Goal: Communication & Community: Participate in discussion

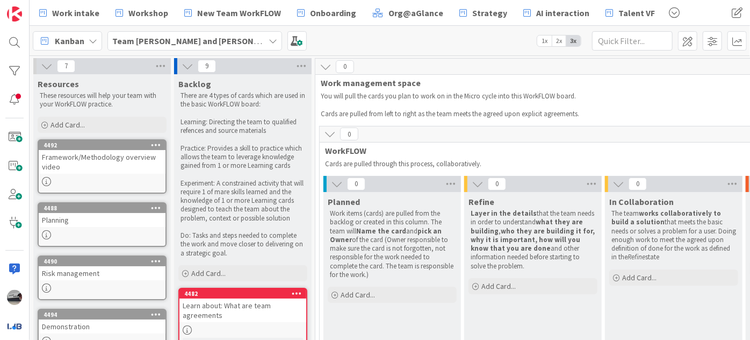
click at [48, 63] on icon at bounding box center [47, 66] width 12 height 12
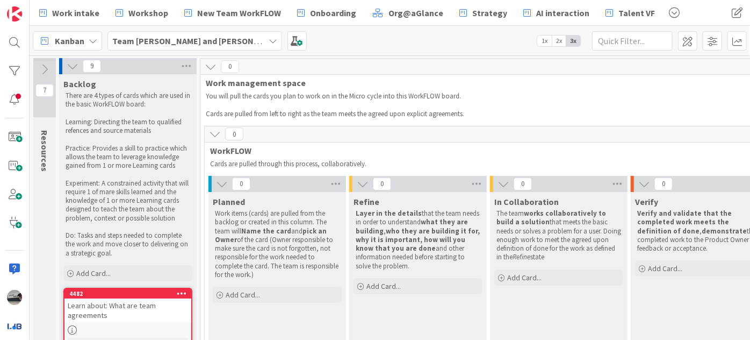
click at [67, 65] on icon at bounding box center [73, 66] width 12 height 12
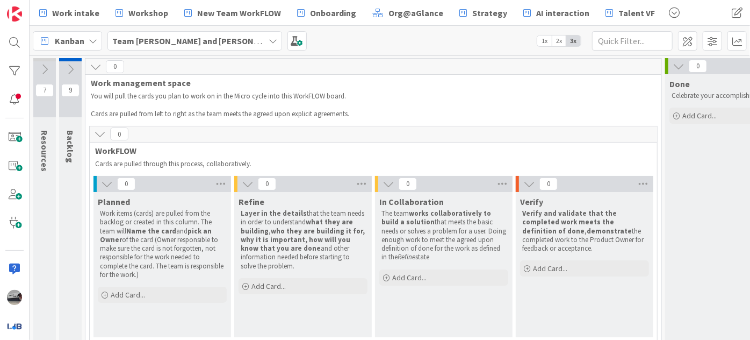
click at [97, 134] on icon at bounding box center [100, 134] width 12 height 12
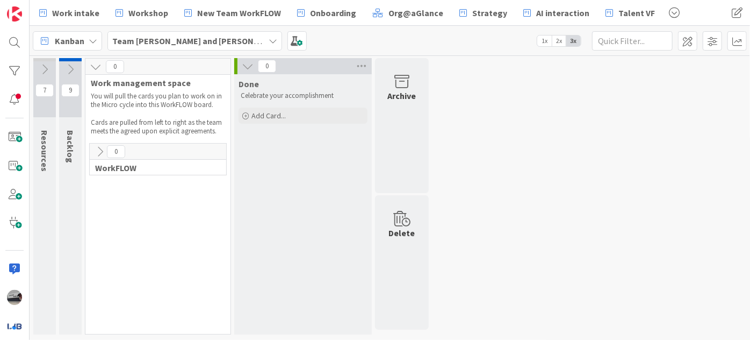
click at [98, 68] on icon at bounding box center [96, 67] width 12 height 12
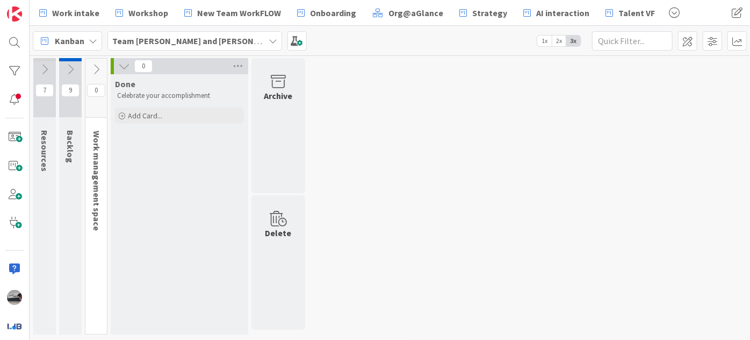
click at [125, 65] on icon at bounding box center [124, 66] width 12 height 12
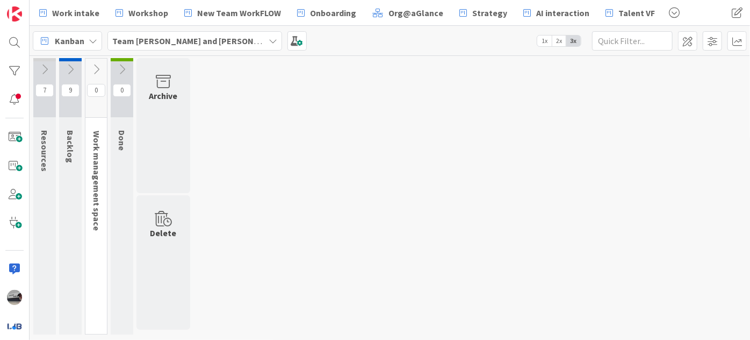
click at [44, 65] on icon at bounding box center [45, 69] width 12 height 12
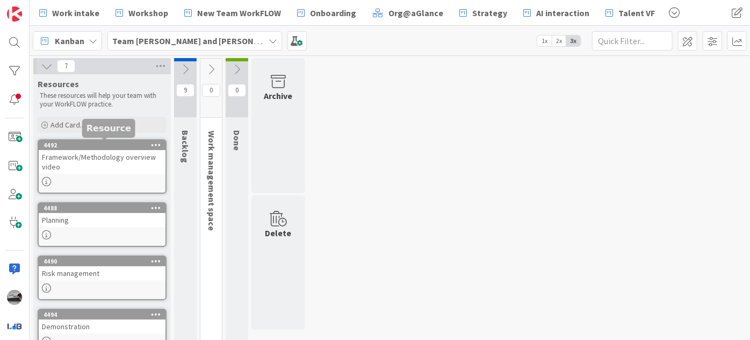
click at [111, 148] on div "4492" at bounding box center [105, 145] width 122 height 8
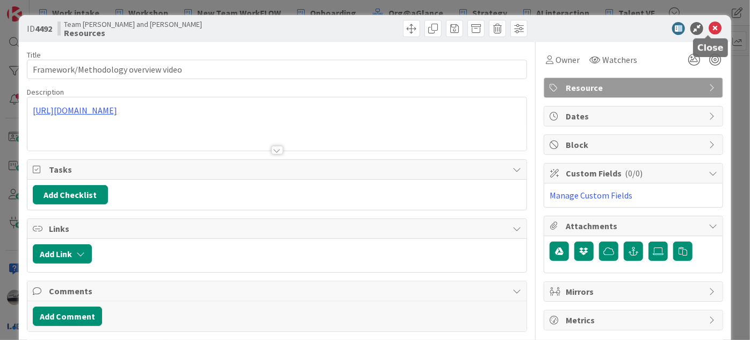
click at [709, 27] on icon at bounding box center [715, 28] width 13 height 13
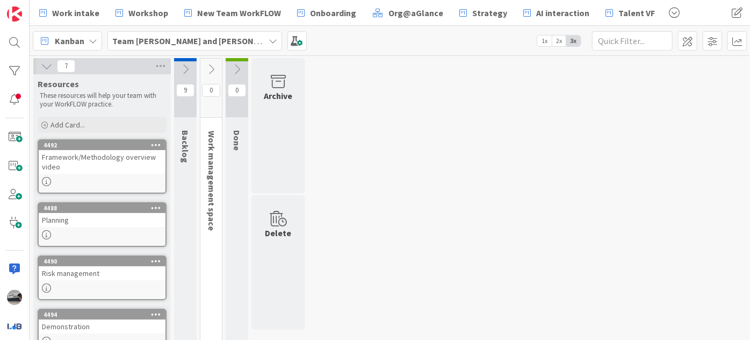
click at [46, 62] on icon at bounding box center [47, 66] width 12 height 12
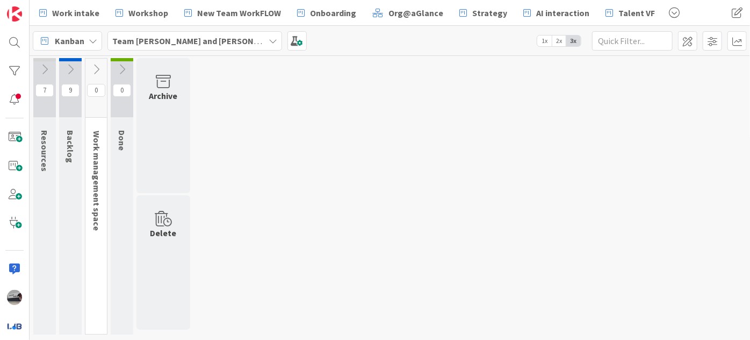
click at [69, 67] on icon at bounding box center [71, 69] width 12 height 12
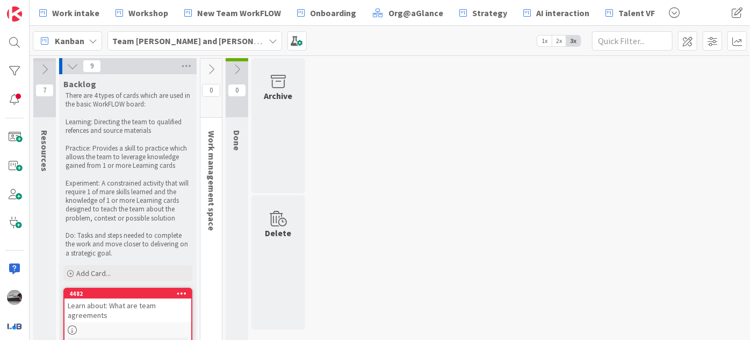
click at [211, 69] on icon at bounding box center [211, 69] width 12 height 12
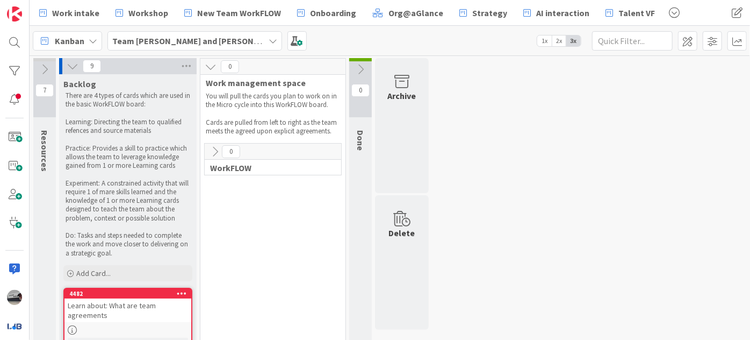
click at [211, 148] on icon at bounding box center [215, 152] width 12 height 12
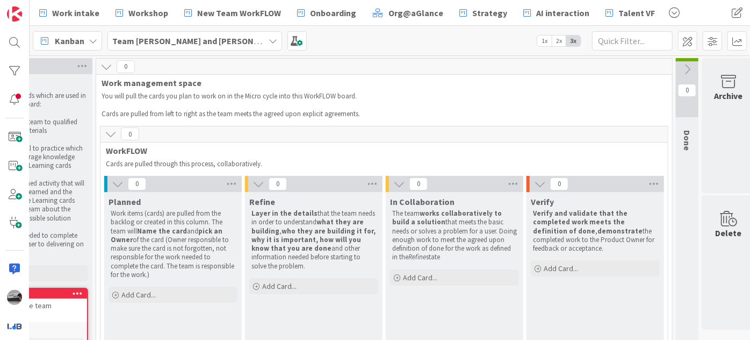
scroll to position [0, 120]
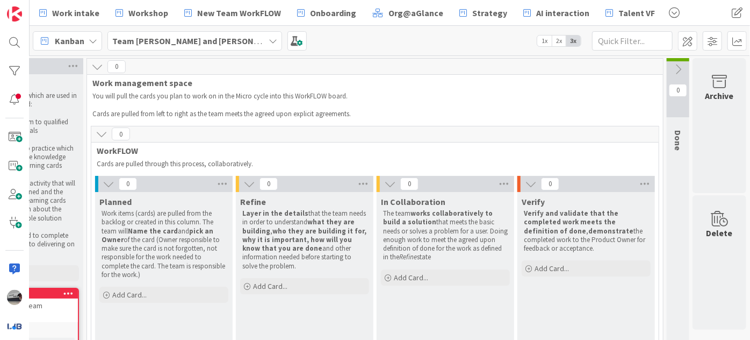
click at [672, 70] on icon at bounding box center [678, 69] width 12 height 12
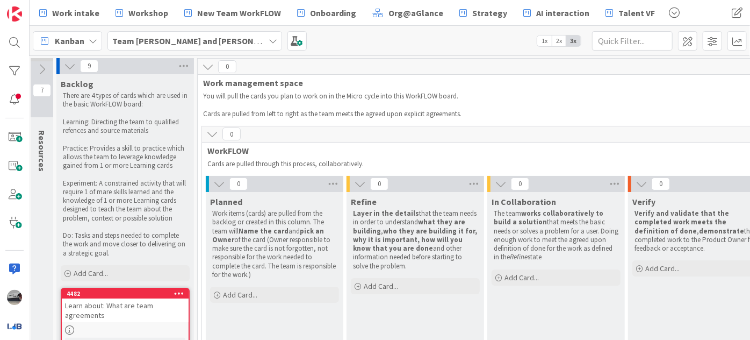
scroll to position [0, 0]
click at [46, 67] on icon at bounding box center [45, 69] width 12 height 12
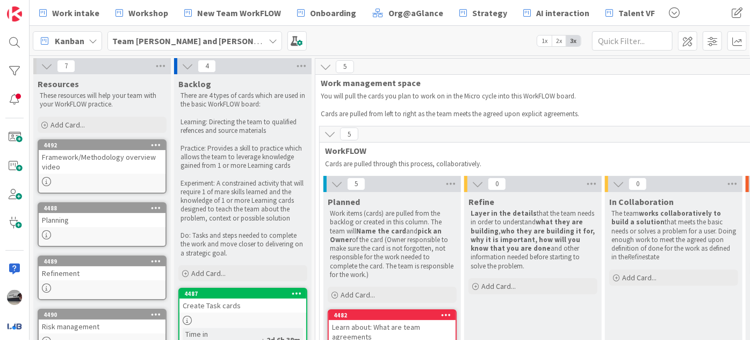
click at [185, 65] on icon at bounding box center [188, 66] width 12 height 12
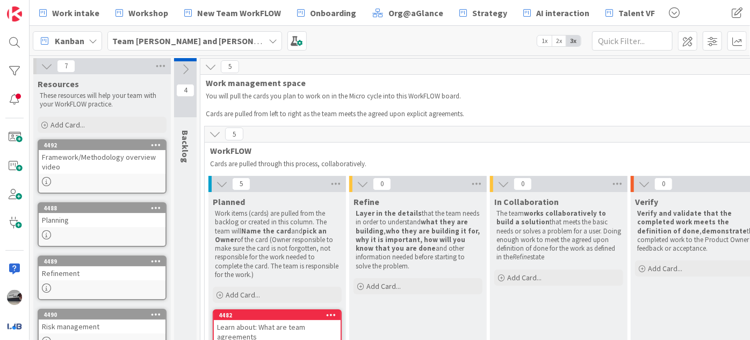
click at [45, 68] on icon at bounding box center [47, 66] width 12 height 12
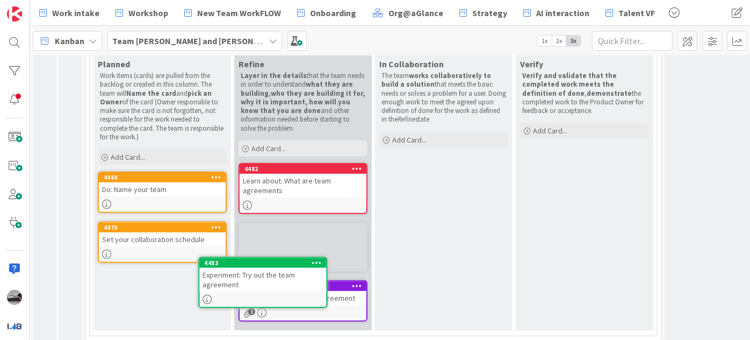
scroll to position [151, 0]
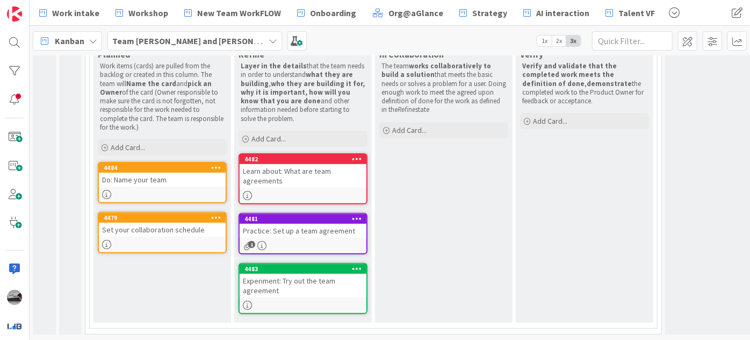
click at [325, 164] on div "Learn about: What are team agreements" at bounding box center [303, 176] width 127 height 24
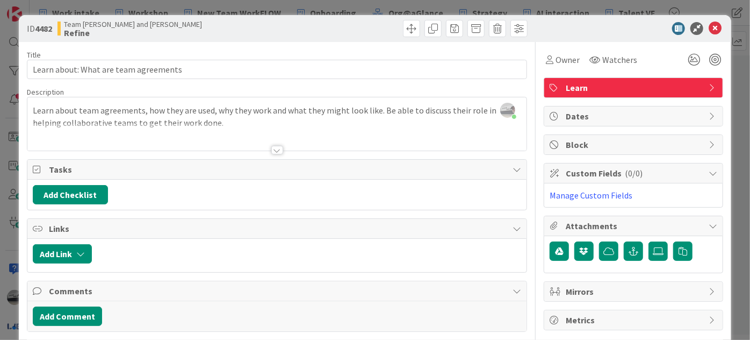
click at [275, 149] on div at bounding box center [277, 150] width 12 height 9
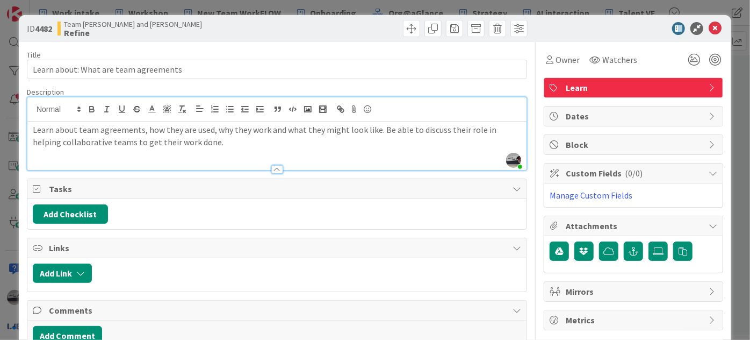
click at [212, 147] on div "Learn about team agreements, how they are used, why they work and what they mig…" at bounding box center [276, 145] width 499 height 48
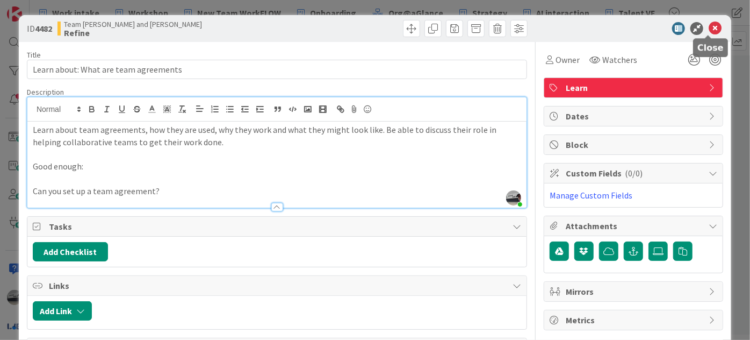
click at [710, 23] on icon at bounding box center [715, 28] width 13 height 13
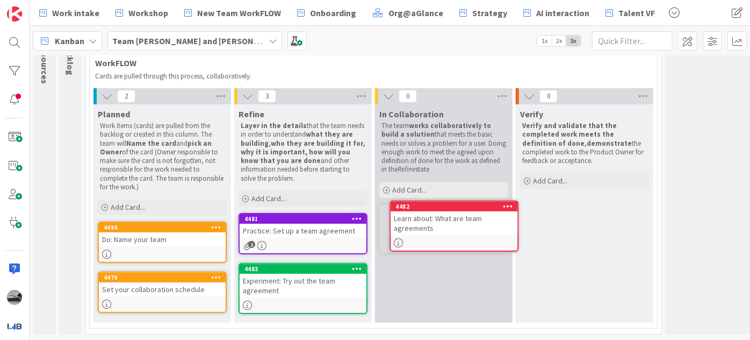
scroll to position [93, 0]
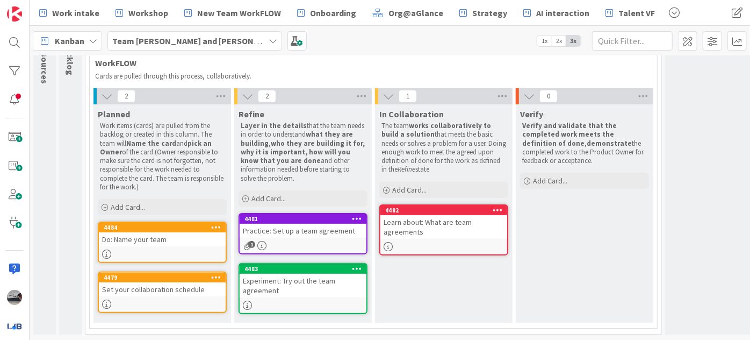
click at [284, 229] on div "Practice: Set up a team agreement" at bounding box center [303, 231] width 127 height 14
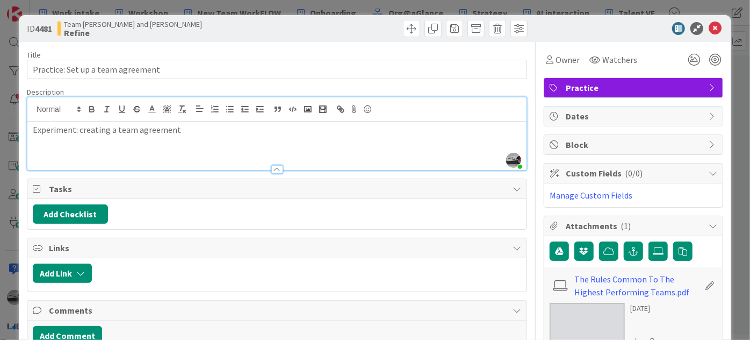
click at [203, 111] on div "[PERSON_NAME] just joined Experiment: creating a team agreement" at bounding box center [276, 133] width 499 height 73
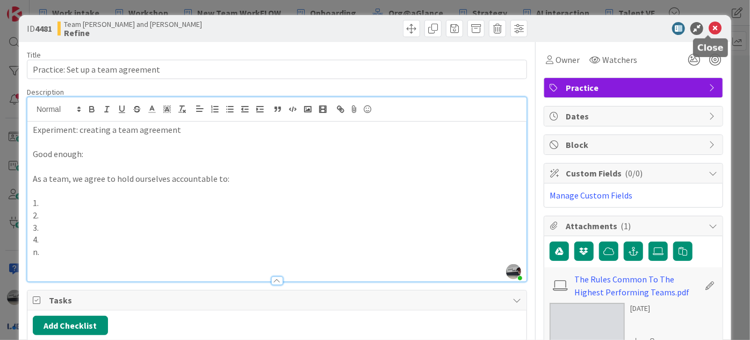
click at [710, 28] on icon at bounding box center [715, 28] width 13 height 13
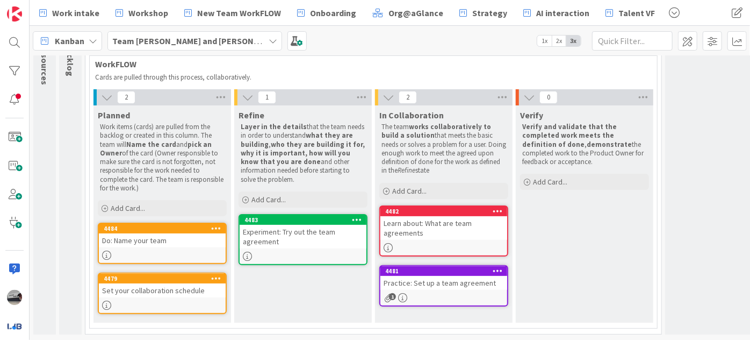
scroll to position [92, 0]
click at [304, 225] on div "Experiment: Try out the team agreement" at bounding box center [303, 237] width 127 height 24
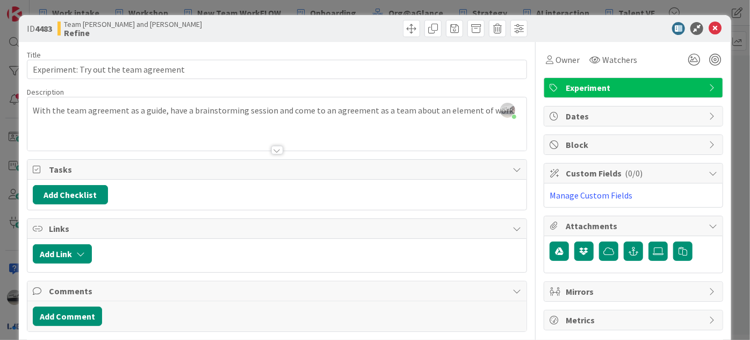
click at [375, 127] on div at bounding box center [276, 136] width 499 height 27
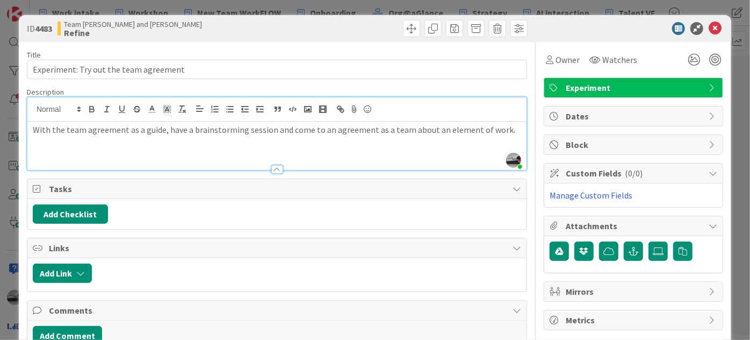
click at [517, 128] on div "With the team agreement as a guide, have a brainstorming session and come to an…" at bounding box center [276, 145] width 499 height 48
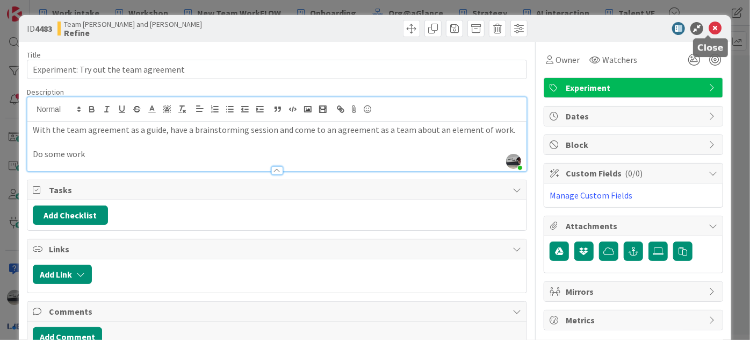
click at [709, 27] on icon at bounding box center [715, 28] width 13 height 13
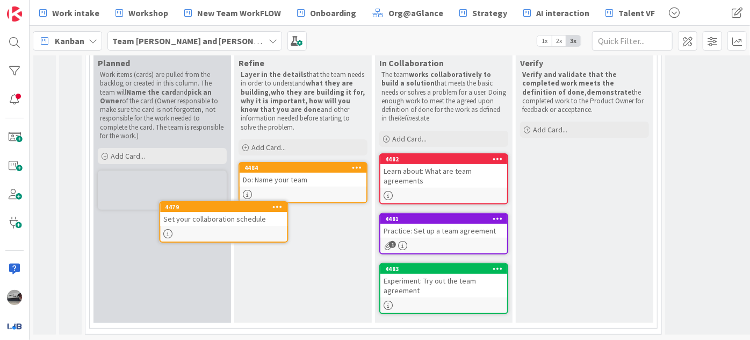
scroll to position [143, 0]
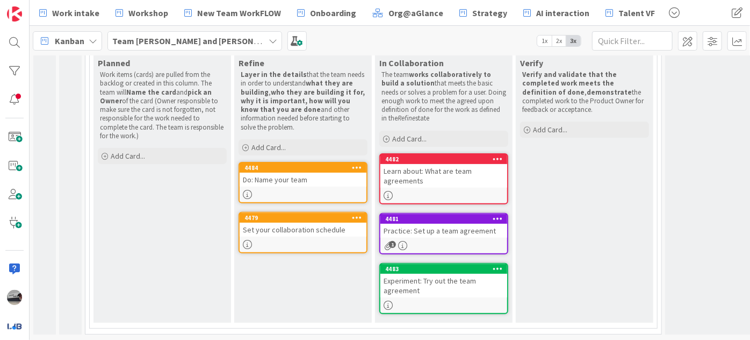
click at [306, 175] on div "Do: Name your team" at bounding box center [303, 180] width 127 height 14
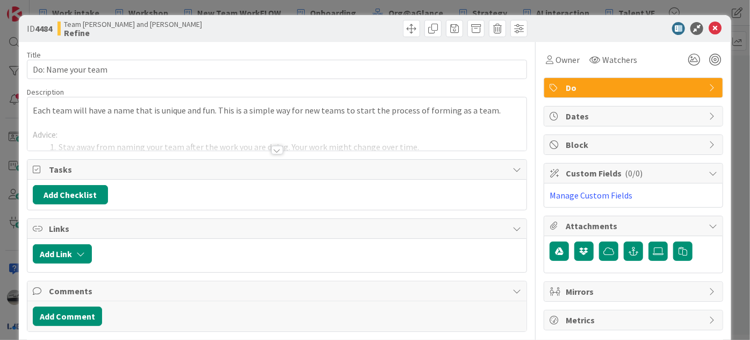
click at [274, 150] on div at bounding box center [277, 150] width 12 height 9
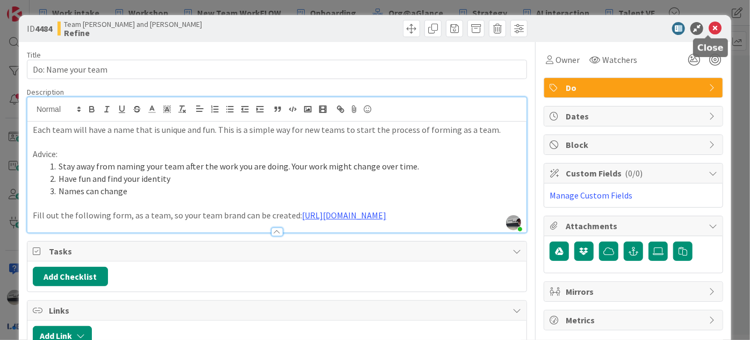
click at [710, 24] on icon at bounding box center [715, 28] width 13 height 13
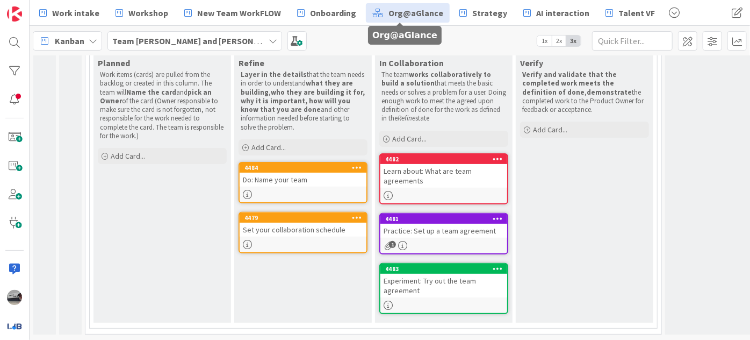
click at [415, 11] on span "Org@aGlance" at bounding box center [416, 12] width 55 height 13
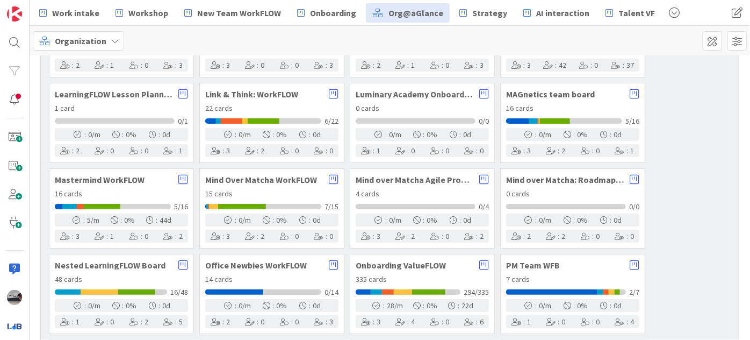
scroll to position [440, 0]
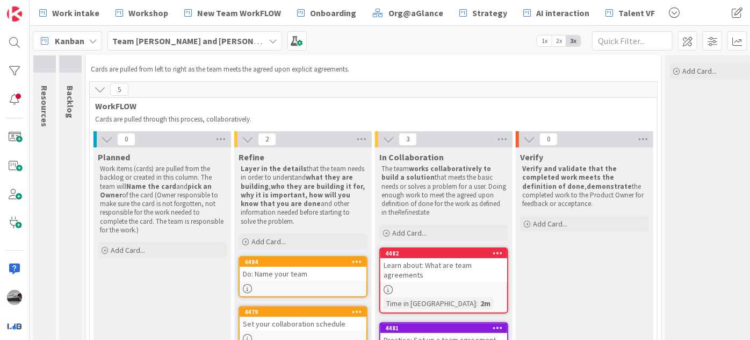
scroll to position [97, 0]
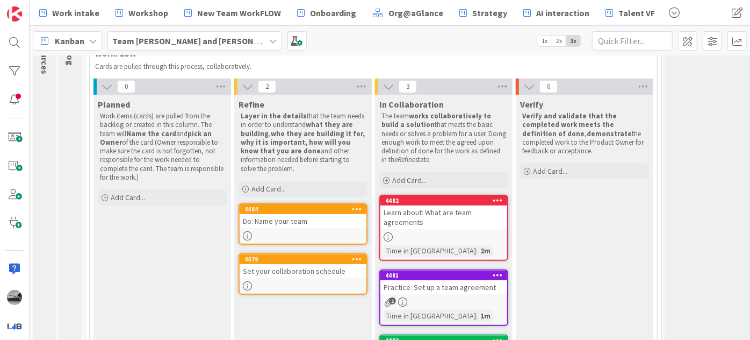
click at [312, 212] on div "4484" at bounding box center [303, 209] width 127 height 10
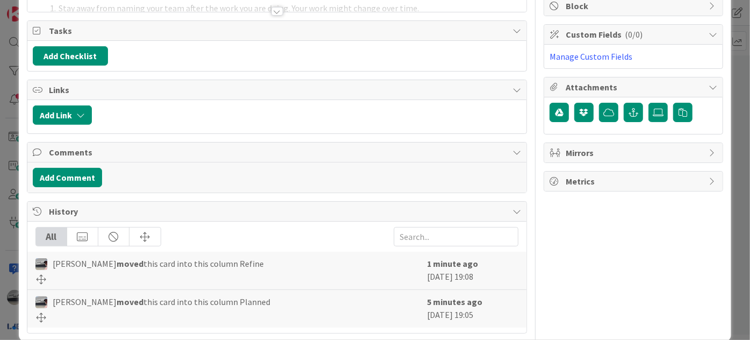
scroll to position [146, 0]
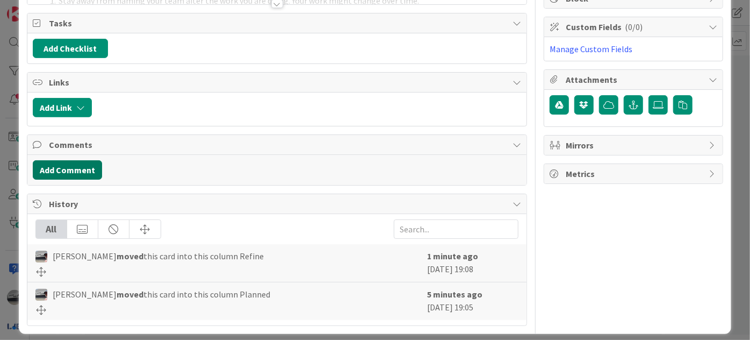
click at [77, 169] on button "Add Comment" at bounding box center [67, 169] width 69 height 19
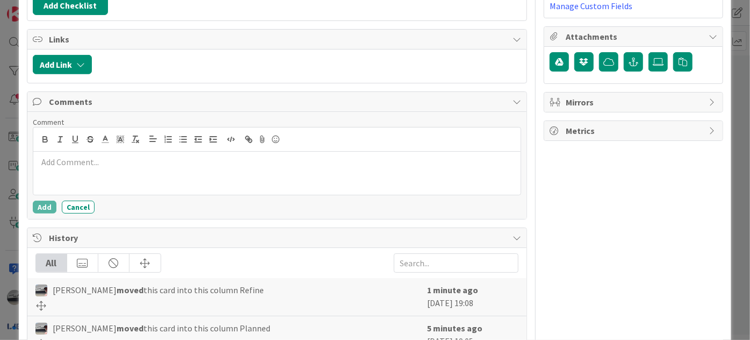
scroll to position [195, 0]
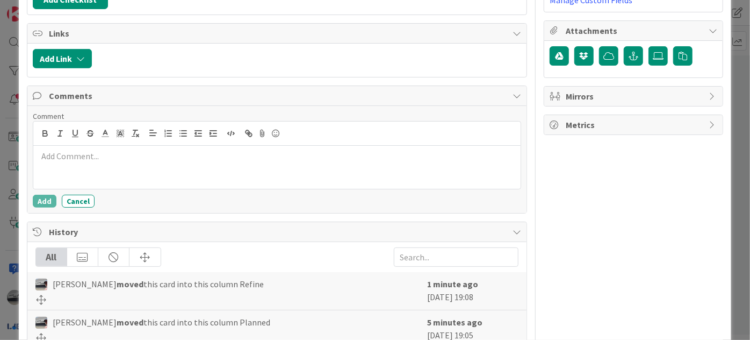
click at [99, 162] on div at bounding box center [277, 167] width 488 height 43
drag, startPoint x: 71, startPoint y: 153, endPoint x: 32, endPoint y: 148, distance: 40.1
click at [33, 148] on div "@[PERSON_NAME] @ card @ board MB [PERSON_NAME] SM [PERSON_NAME] [PERSON_NAME] […" at bounding box center [277, 155] width 489 height 68
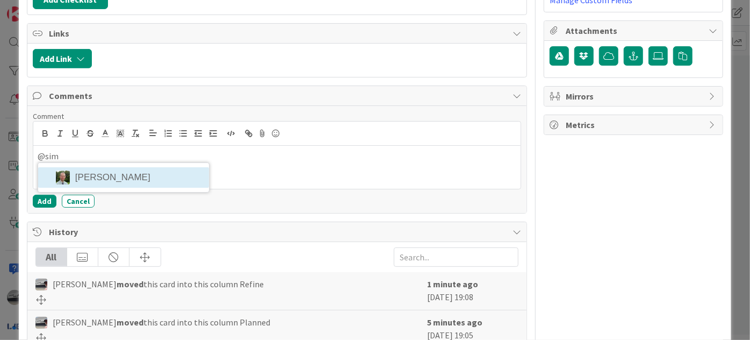
click at [150, 176] on li "[PERSON_NAME]" at bounding box center [123, 177] width 171 height 20
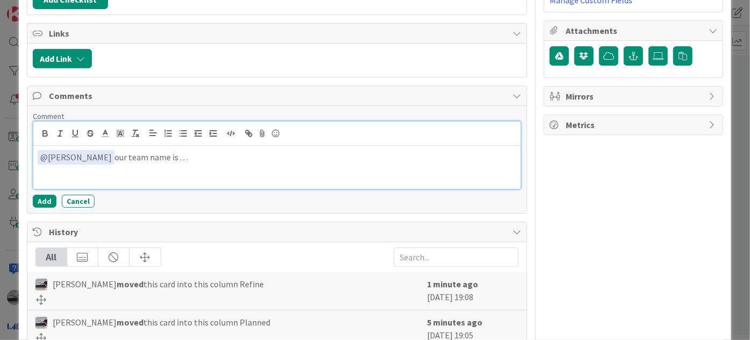
drag, startPoint x: 213, startPoint y: 154, endPoint x: 10, endPoint y: 157, distance: 203.2
click at [10, 157] on div "ID 4484 Team [PERSON_NAME] and [PERSON_NAME] Title 18 / 128 Do: Name your team …" at bounding box center [375, 170] width 750 height 340
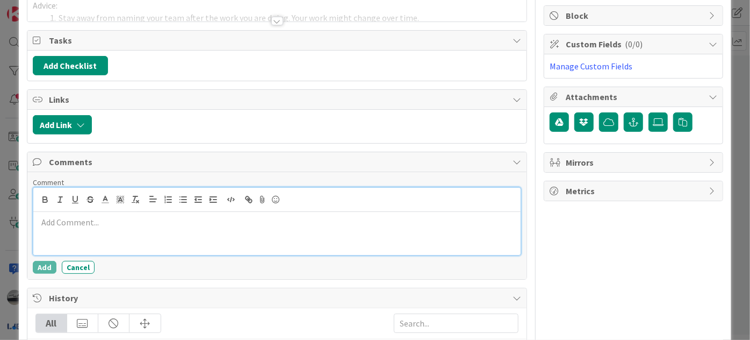
scroll to position [0, 0]
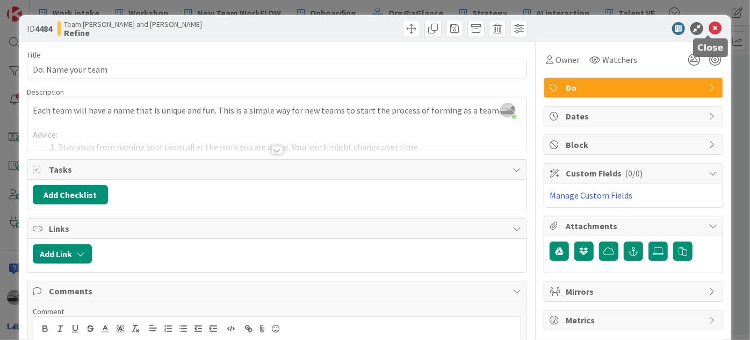
click at [709, 28] on icon at bounding box center [715, 28] width 13 height 13
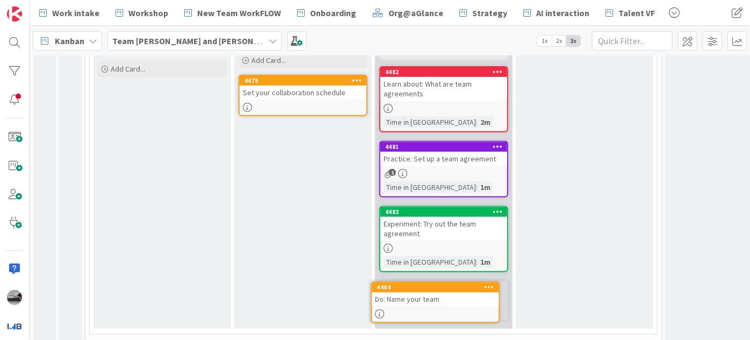
scroll to position [237, 0]
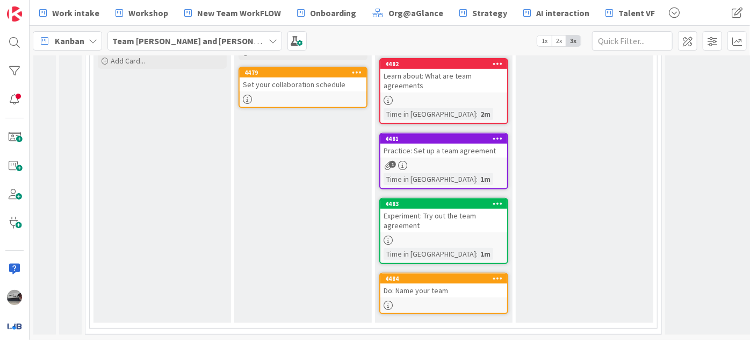
click at [275, 78] on div "Set your collaboration schedule" at bounding box center [303, 84] width 127 height 14
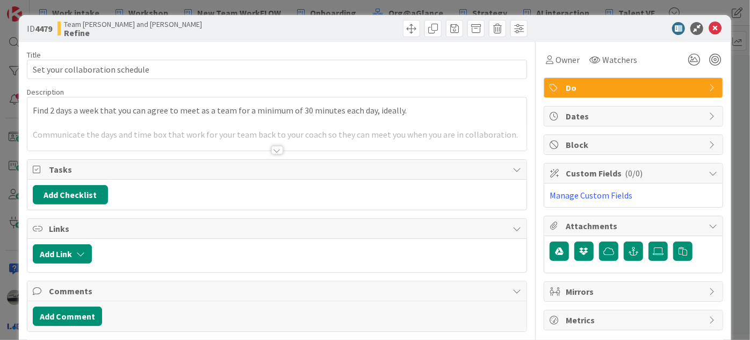
click at [510, 133] on div at bounding box center [276, 136] width 499 height 27
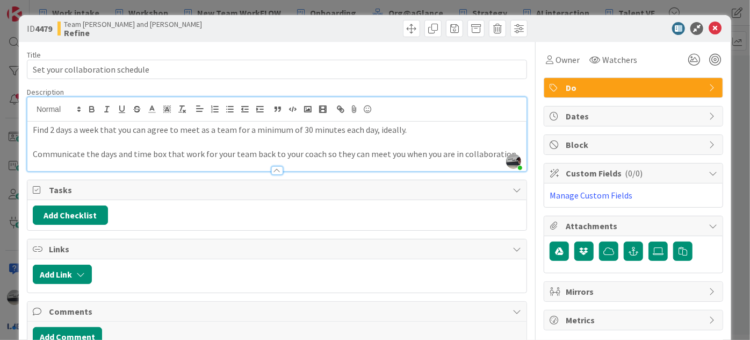
click at [504, 151] on p "Communicate the days and time box that work for your team back to your coach so…" at bounding box center [277, 154] width 489 height 12
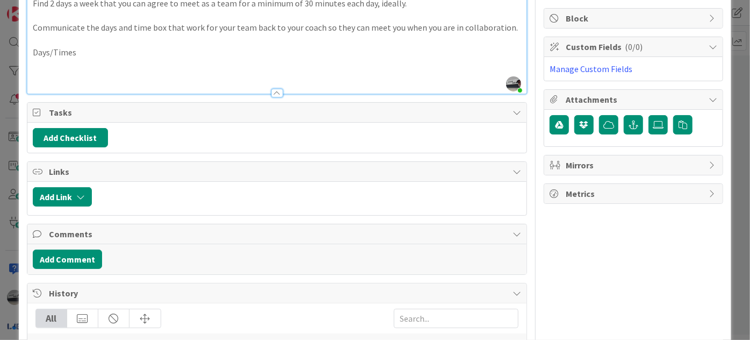
scroll to position [221, 0]
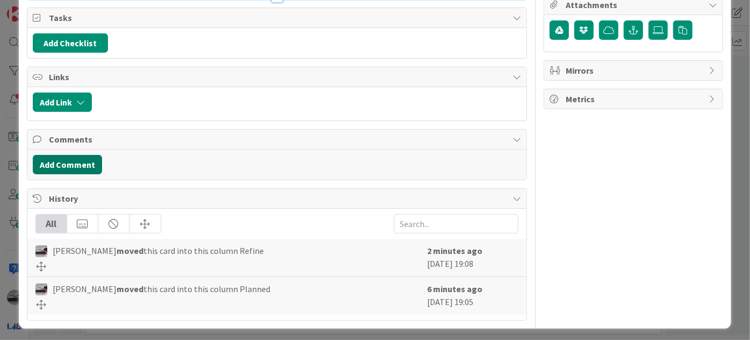
click at [65, 160] on button "Add Comment" at bounding box center [67, 164] width 69 height 19
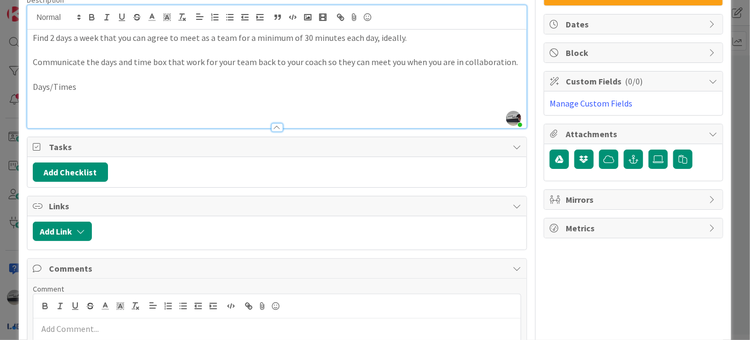
scroll to position [0, 0]
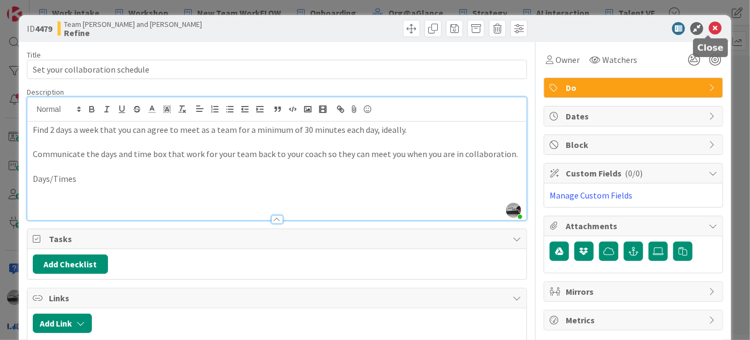
click at [709, 30] on icon at bounding box center [715, 28] width 13 height 13
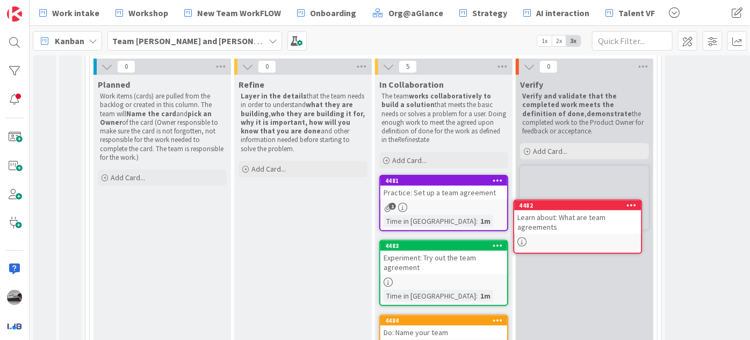
scroll to position [127, 3]
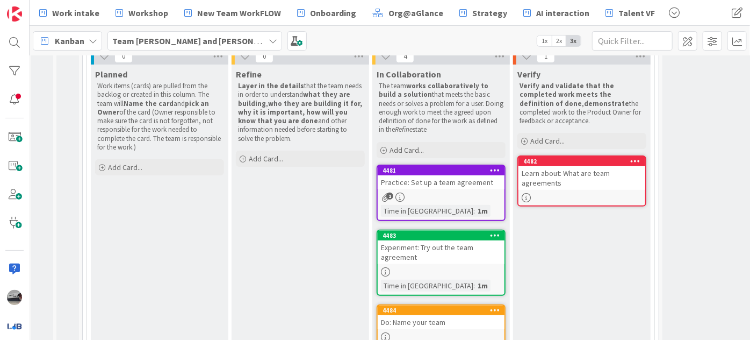
click at [573, 180] on div "Learn about: What are team agreements" at bounding box center [582, 178] width 127 height 24
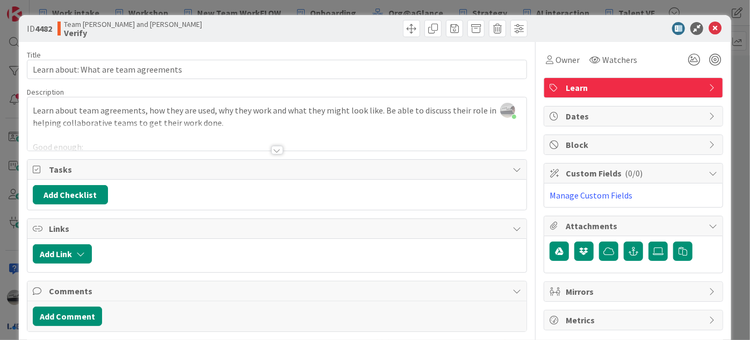
click at [271, 147] on div at bounding box center [277, 150] width 12 height 9
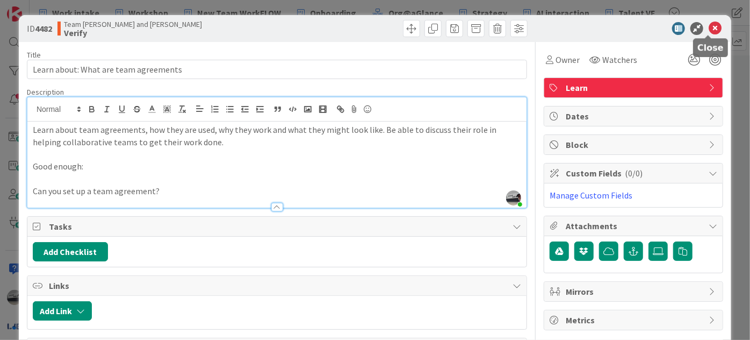
click at [709, 26] on icon at bounding box center [715, 28] width 13 height 13
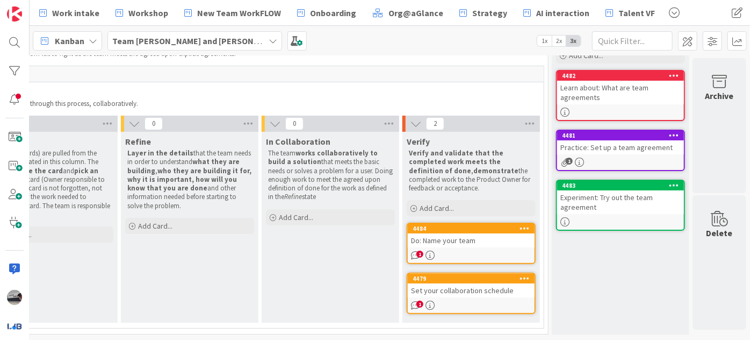
scroll to position [66, 115]
click at [455, 240] on div "Do: Name your team" at bounding box center [471, 240] width 127 height 14
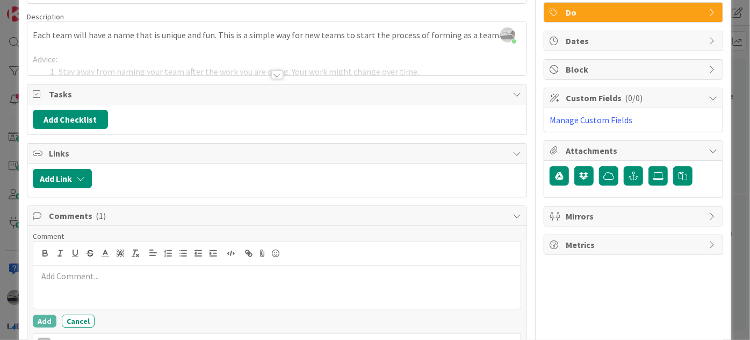
scroll to position [146, 0]
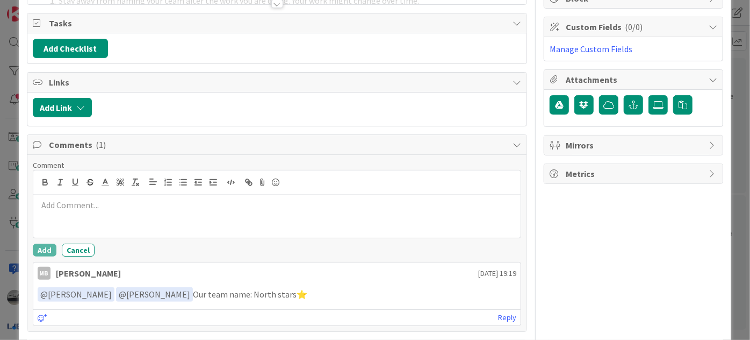
drag, startPoint x: 290, startPoint y: 290, endPoint x: 238, endPoint y: 287, distance: 52.2
click at [238, 287] on p "﻿ @ [PERSON_NAME] ﻿ ﻿ @ [PERSON_NAME] ﻿ Our team name: North stars⭐" at bounding box center [277, 294] width 479 height 15
copy p "North stars⭐"
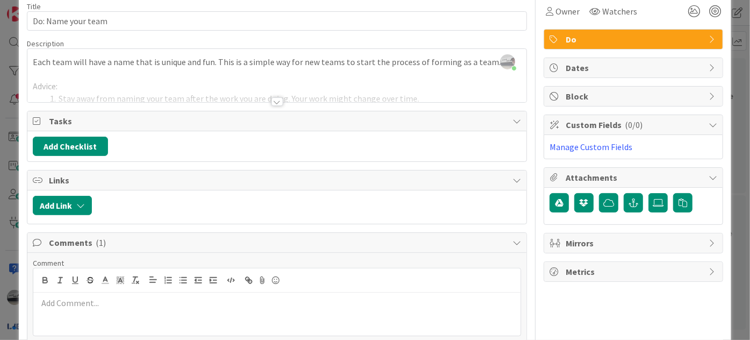
scroll to position [0, 0]
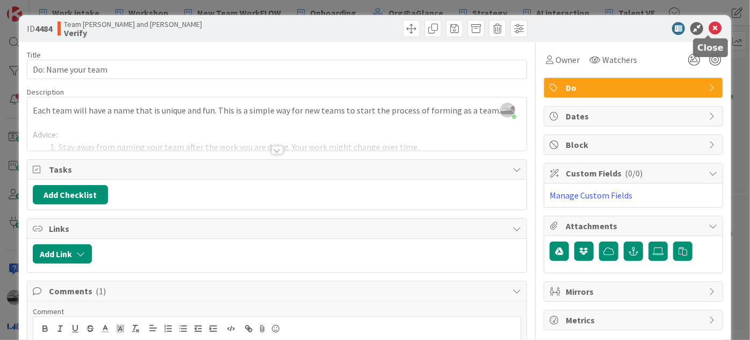
click at [711, 27] on icon at bounding box center [715, 28] width 13 height 13
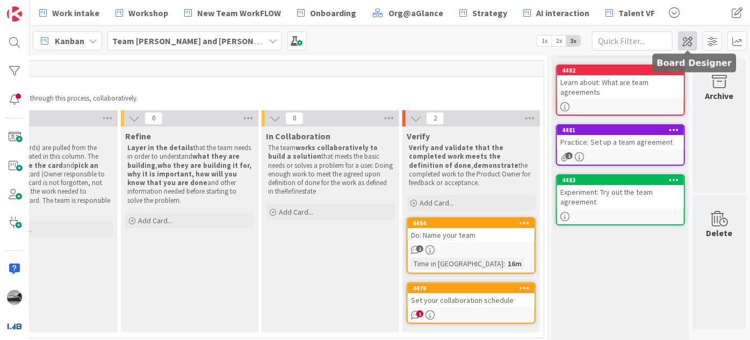
click at [690, 40] on span at bounding box center [687, 40] width 19 height 19
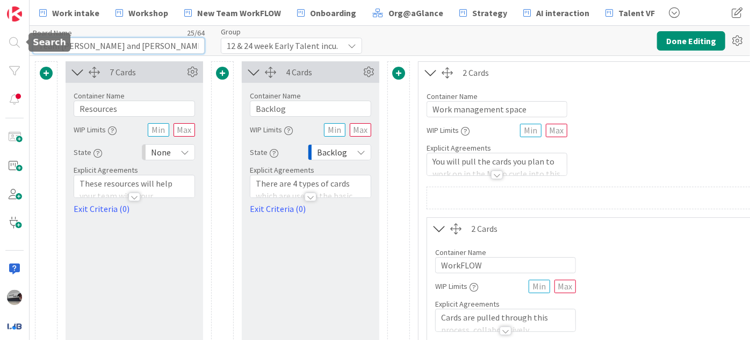
drag, startPoint x: 146, startPoint y: 47, endPoint x: 0, endPoint y: 46, distance: 146.2
click at [0, 46] on div "Work intake Workshop New Team WorkFLOW Onboarding Org@aGlance Strategy AI inter…" at bounding box center [375, 170] width 750 height 340
paste input "North stars⭐"
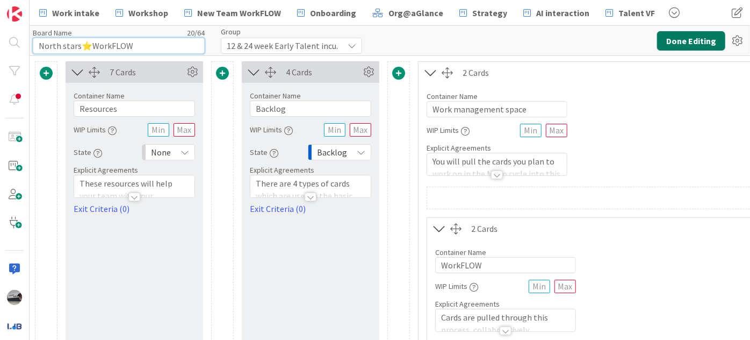
type input "North stars⭐WorkFLOW"
click at [688, 38] on button "Done Editing" at bounding box center [691, 40] width 68 height 19
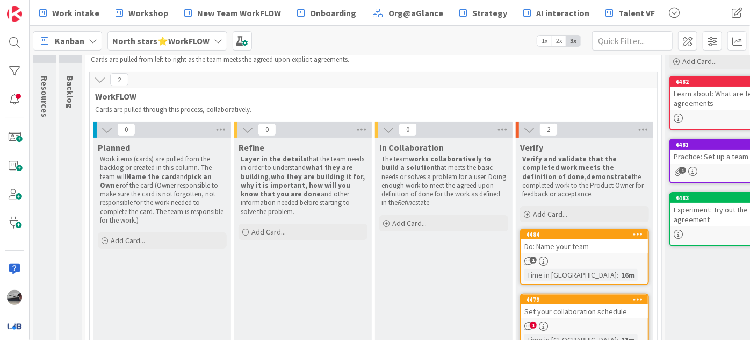
scroll to position [96, 0]
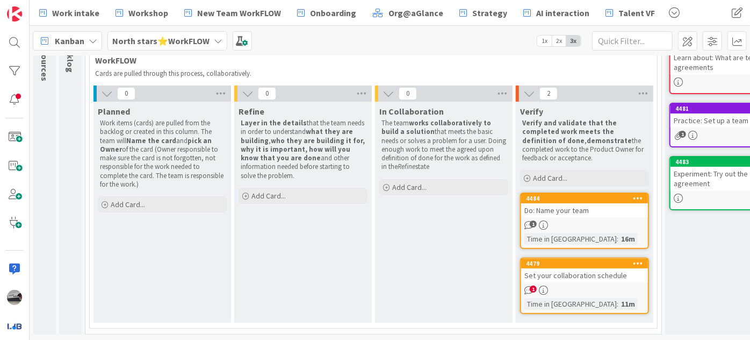
click at [587, 270] on div "Set your collaboration schedule" at bounding box center [584, 275] width 127 height 14
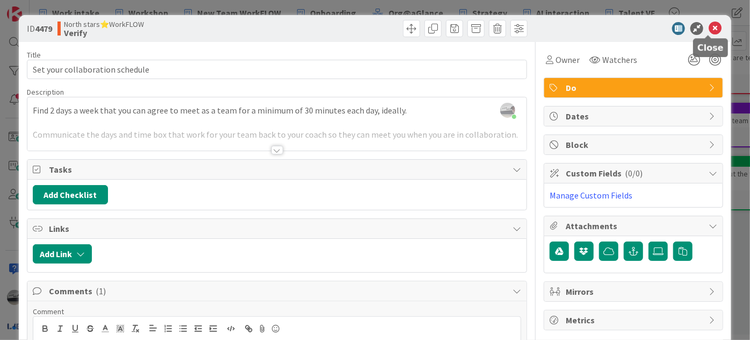
click at [710, 28] on icon at bounding box center [715, 28] width 13 height 13
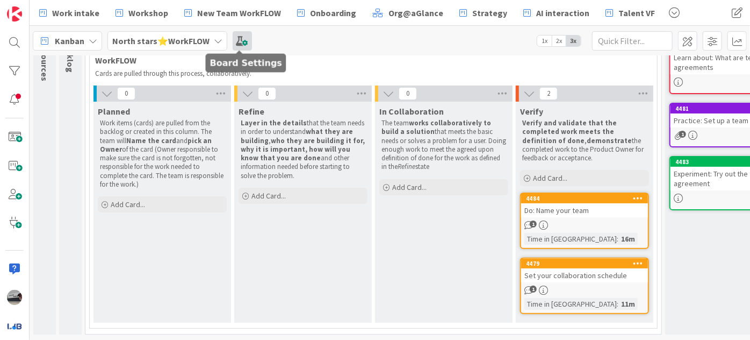
click at [235, 35] on span at bounding box center [242, 40] width 19 height 19
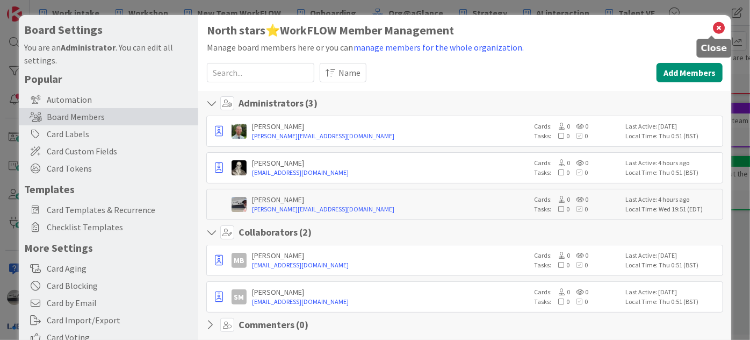
click at [712, 25] on icon at bounding box center [719, 27] width 14 height 15
